Goal: Obtain resource: Download file/media

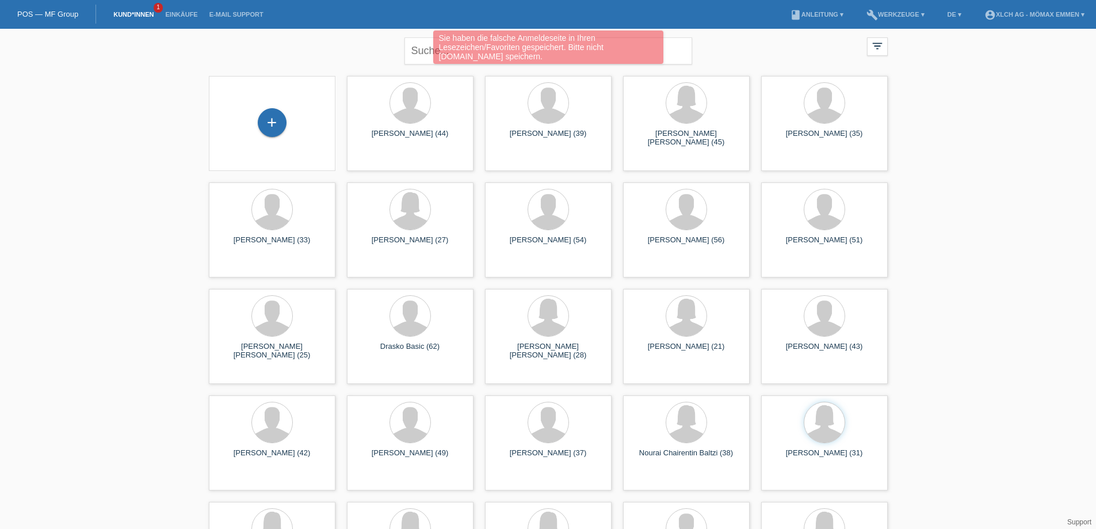
click at [408, 56] on div "Sie haben die falsche Anmeldeseite in Ihren Lesezeichen/Favoriten gespeichert. …" at bounding box center [548, 49] width 658 height 36
click at [417, 50] on div "Sie haben die falsche Anmeldeseite in Ihren Lesezeichen/Favoriten gespeichert. …" at bounding box center [548, 49] width 658 height 36
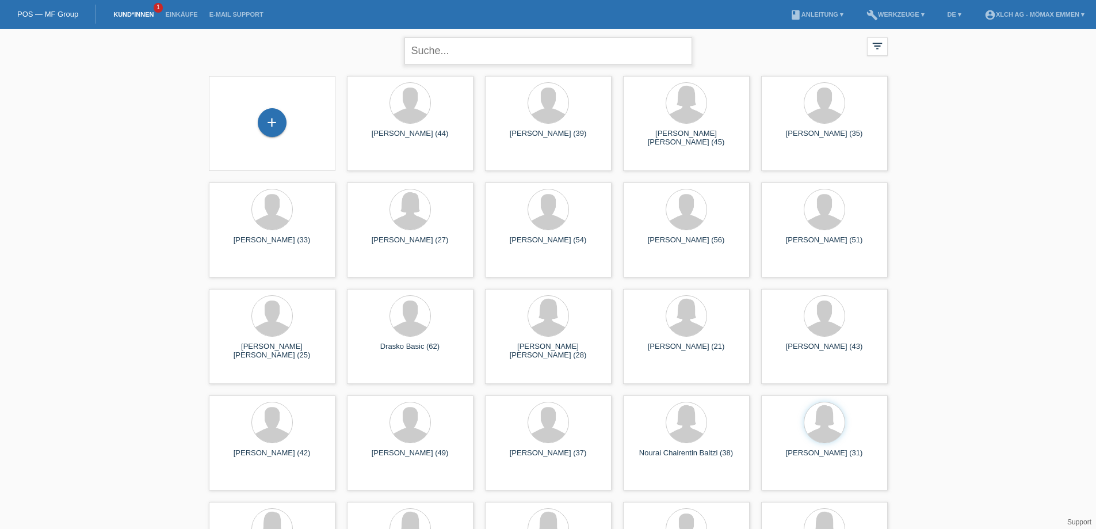
click at [614, 45] on input "text" at bounding box center [549, 50] width 288 height 27
type input "MOHAMM"
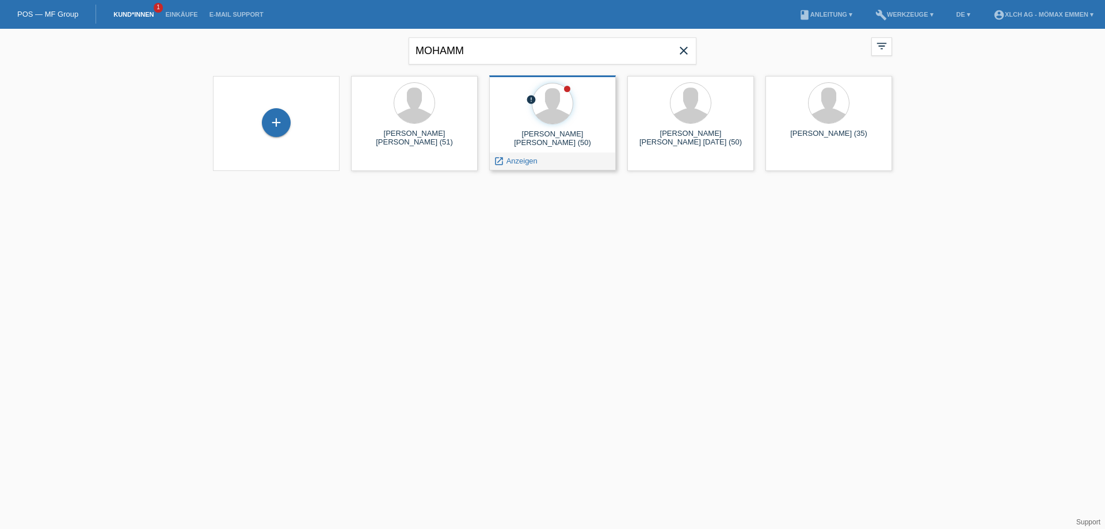
click at [555, 129] on div "[PERSON_NAME] [PERSON_NAME] (50)" at bounding box center [552, 138] width 108 height 18
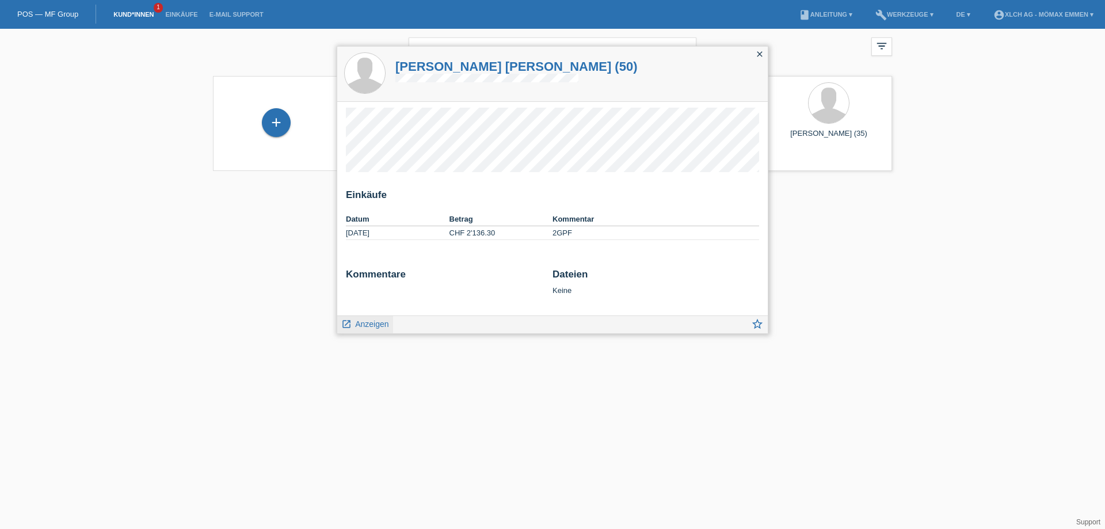
click at [384, 327] on span "Anzeigen" at bounding box center [371, 323] width 33 height 9
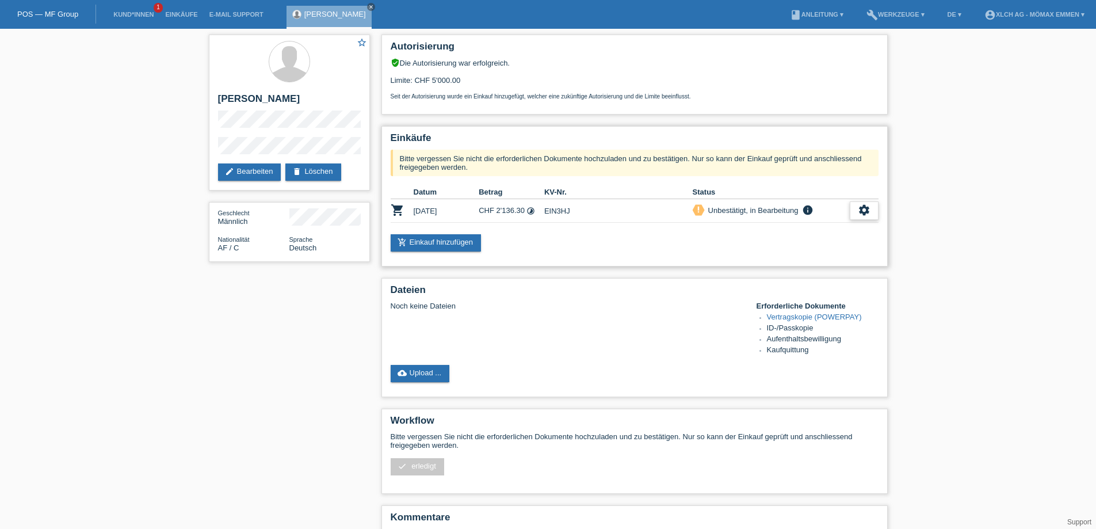
click at [863, 213] on icon "settings" at bounding box center [864, 210] width 13 height 13
click at [788, 260] on span "Vertrag herunterladen" at bounding box center [787, 263] width 76 height 14
